Goal: Information Seeking & Learning: Learn about a topic

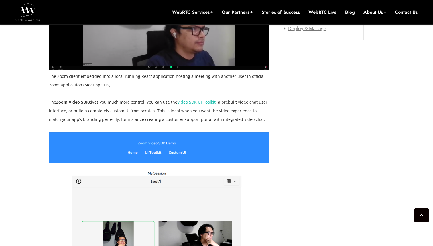
scroll to position [867, 0]
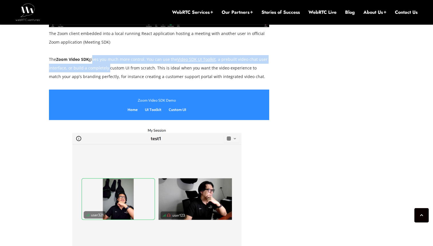
drag, startPoint x: 91, startPoint y: 50, endPoint x: 107, endPoint y: 61, distance: 19.0
click at [107, 61] on p "The Zoom Video SDK gives you much more control. You can use the Video SDK UI To…" at bounding box center [159, 68] width 221 height 26
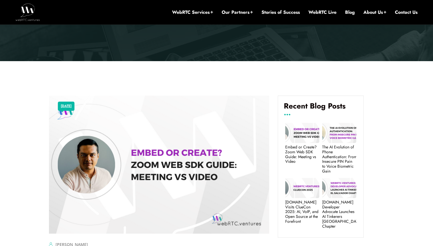
scroll to position [0, 0]
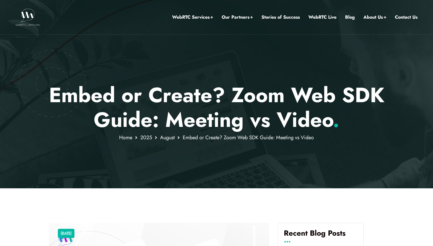
click at [28, 17] on img at bounding box center [27, 17] width 24 height 17
